Goal: Transaction & Acquisition: Purchase product/service

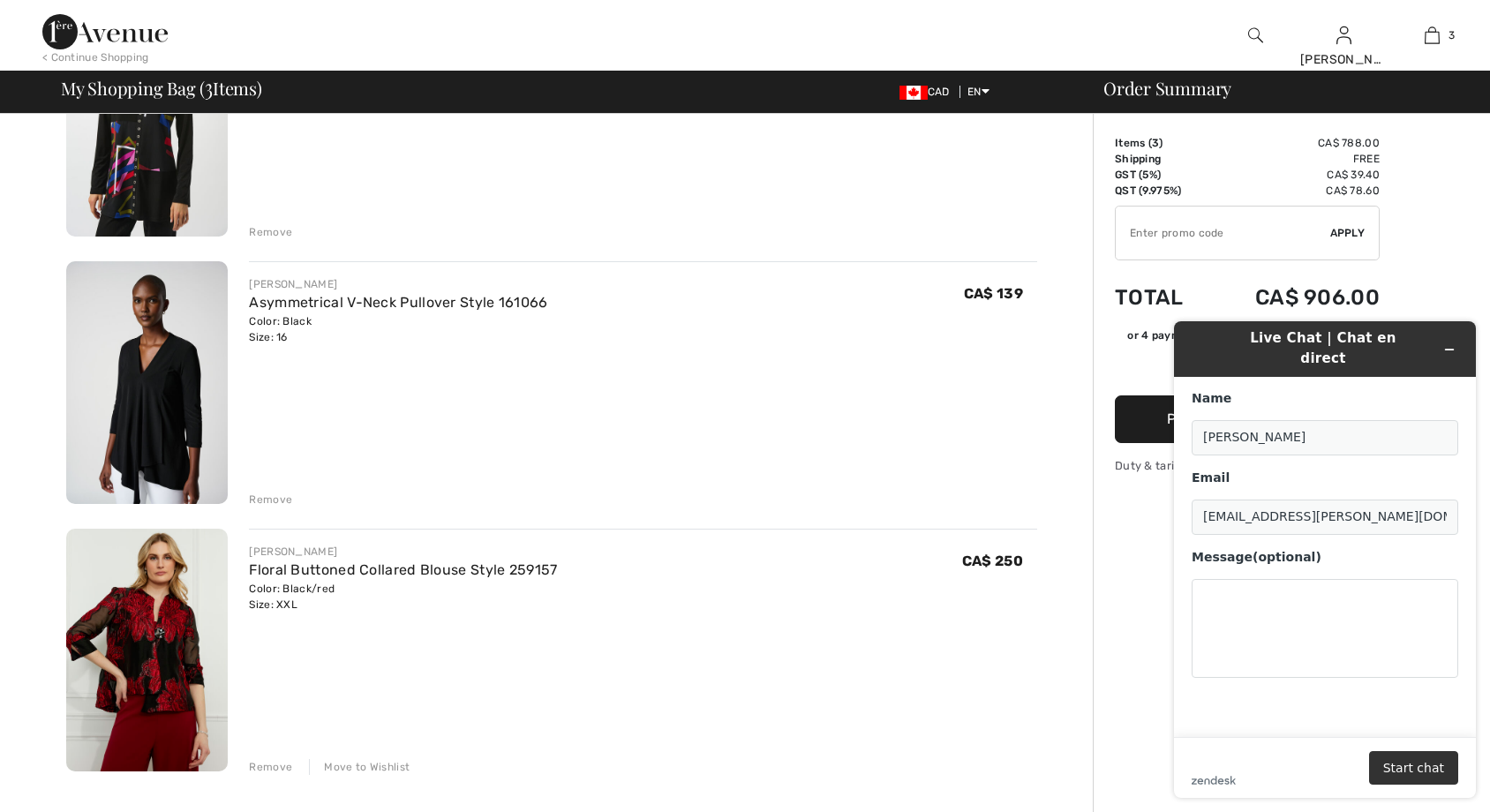
scroll to position [265, 0]
click at [170, 440] on img at bounding box center [147, 382] width 162 height 243
click at [178, 431] on img at bounding box center [147, 382] width 162 height 243
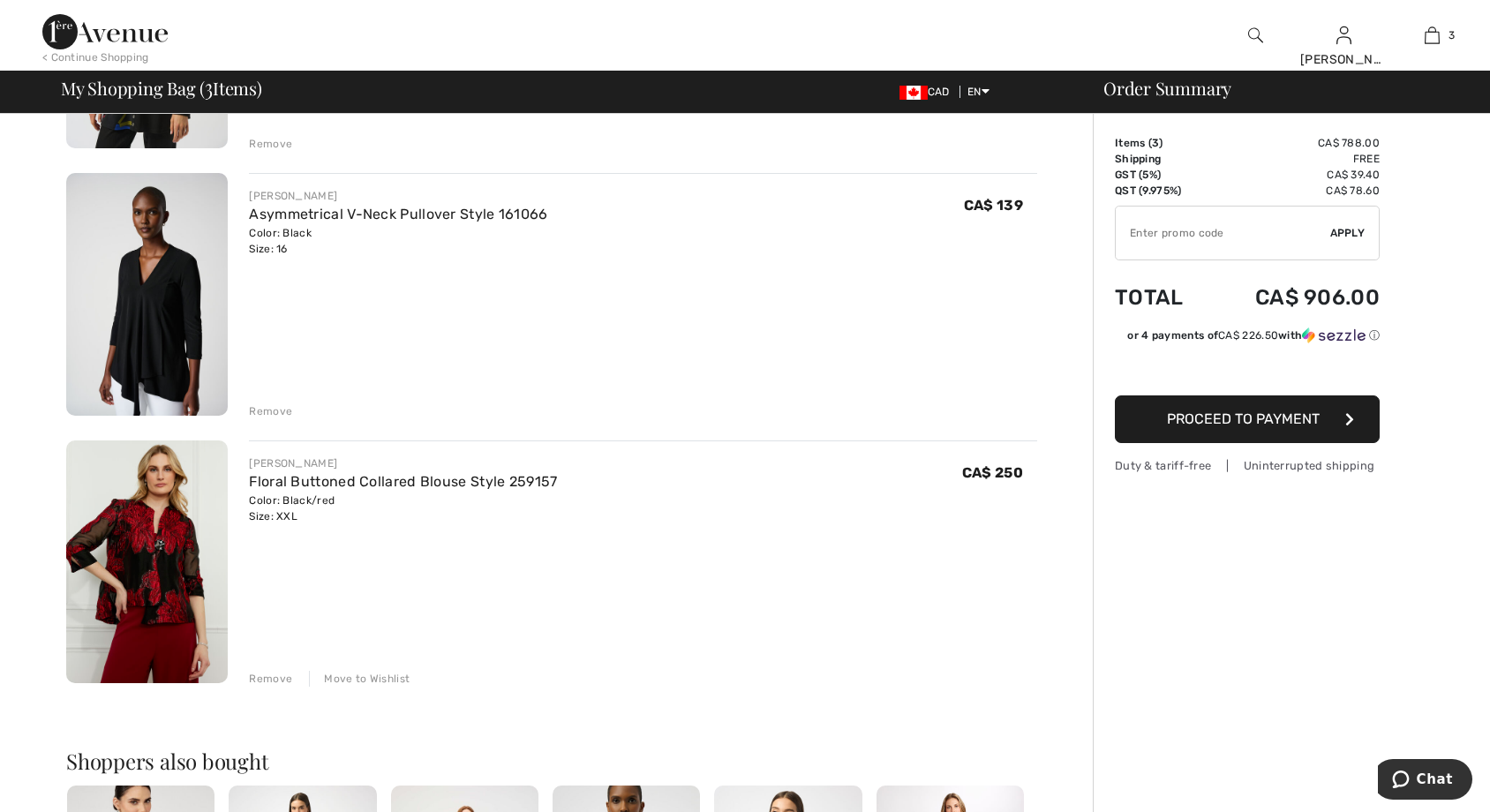
click at [170, 554] on img at bounding box center [147, 561] width 162 height 243
